Goal: Information Seeking & Learning: Learn about a topic

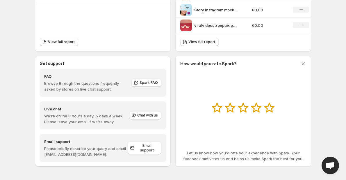
scroll to position [235, 0]
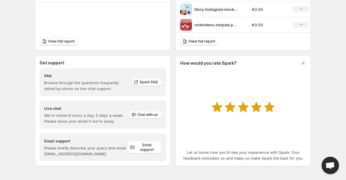
click at [268, 106] on icon at bounding box center [269, 107] width 10 height 10
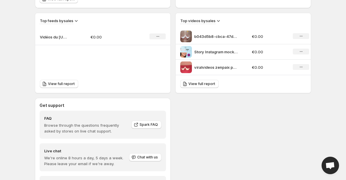
scroll to position [148, 0]
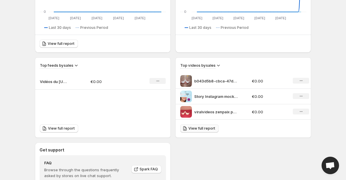
click at [195, 129] on span "View full report" at bounding box center [201, 128] width 27 height 5
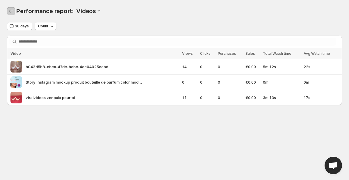
click at [14, 9] on button "Performance report" at bounding box center [11, 11] width 8 height 8
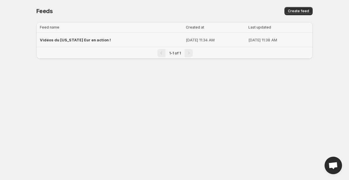
click at [91, 33] on td "Vidéos du [US_STATE] Eur en action !" at bounding box center [110, 40] width 148 height 14
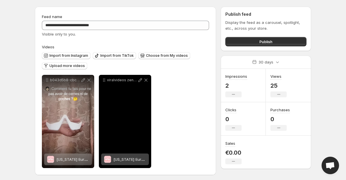
scroll to position [18, 0]
